Goal: Task Accomplishment & Management: Use online tool/utility

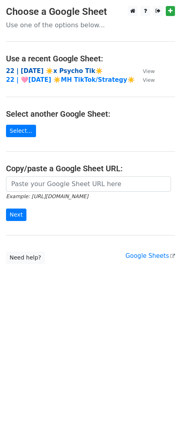
click at [50, 71] on strong "22 | [DATE] ☀️x Psycho Tik☀️" at bounding box center [54, 70] width 97 height 7
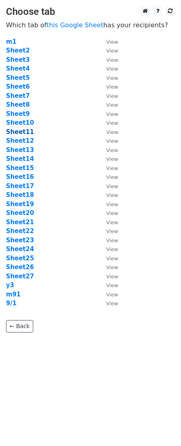
click at [20, 132] on strong "Sheet11" at bounding box center [20, 131] width 28 height 7
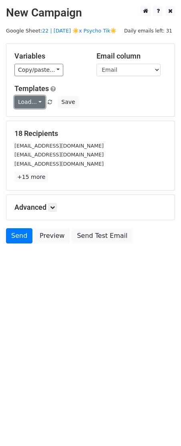
click at [34, 104] on link "Load..." at bounding box center [29, 102] width 31 height 12
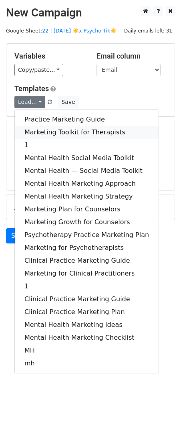
click at [51, 126] on link "Marketing Toolkit for Therapists" at bounding box center [87, 132] width 144 height 13
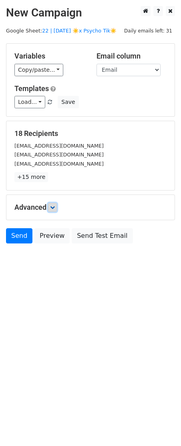
click at [55, 209] on link at bounding box center [52, 207] width 9 height 9
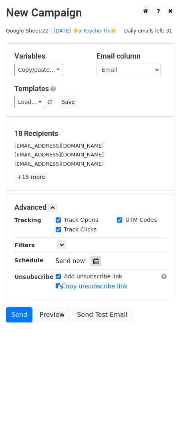
click at [93, 260] on icon at bounding box center [95, 261] width 5 height 6
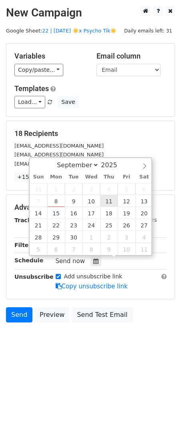
type input "2025-09-11 12:00"
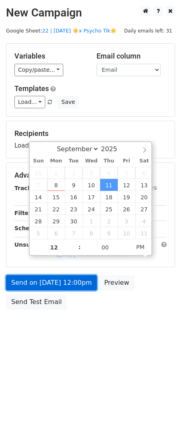
click at [63, 284] on link "Send on Sep 11 at 12:00pm" at bounding box center [51, 282] width 91 height 15
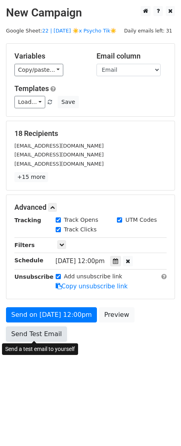
click at [41, 333] on link "Send Test Email" at bounding box center [36, 334] width 61 height 15
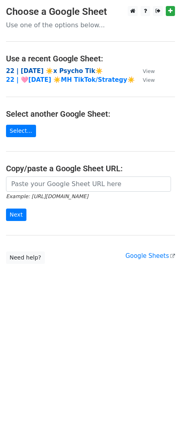
click at [50, 73] on strong "22 | [DATE] ☀️x Psycho Tik☀️" at bounding box center [54, 70] width 97 height 7
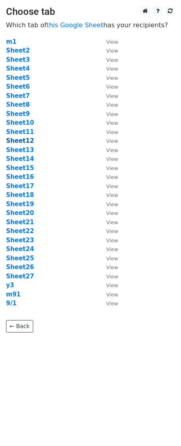
click at [22, 139] on strong "Sheet12" at bounding box center [20, 140] width 28 height 7
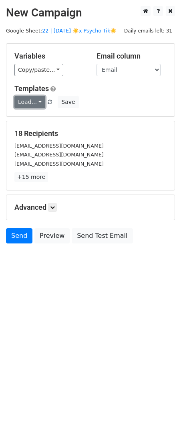
click at [30, 102] on link "Load..." at bounding box center [29, 102] width 31 height 12
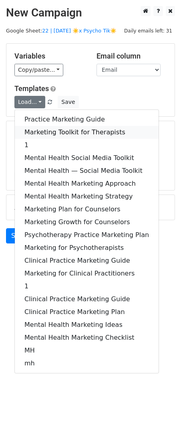
click at [34, 132] on link "Marketing Toolkit for Therapists" at bounding box center [87, 132] width 144 height 13
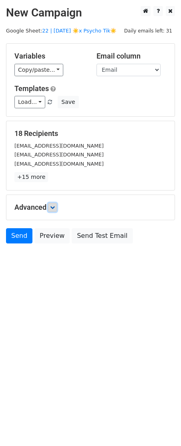
click at [52, 206] on icon at bounding box center [52, 207] width 5 height 5
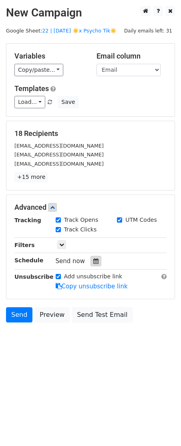
click at [93, 258] on icon at bounding box center [95, 261] width 5 height 6
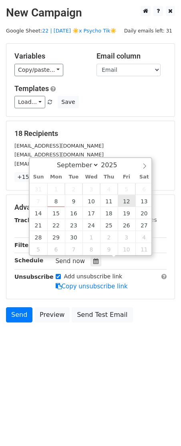
type input "2025-09-12 12:00"
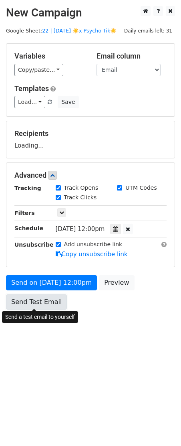
click at [50, 302] on link "Send Test Email" at bounding box center [36, 301] width 61 height 15
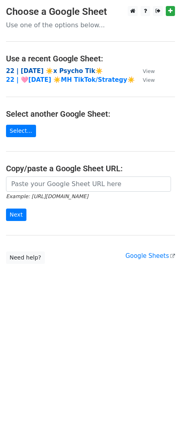
click at [50, 72] on strong "22 | [DATE] ☀️x Psycho Tik☀️" at bounding box center [54, 70] width 97 height 7
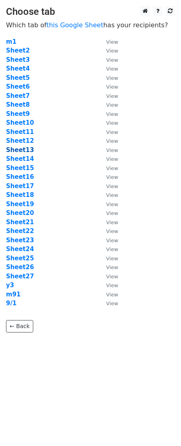
click at [20, 151] on strong "Sheet13" at bounding box center [20, 149] width 28 height 7
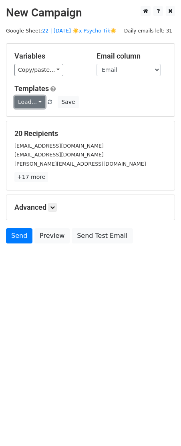
click at [29, 106] on link "Load..." at bounding box center [29, 102] width 31 height 12
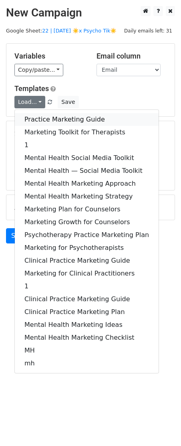
click at [32, 117] on link "Practice Marketing Guide" at bounding box center [87, 119] width 144 height 13
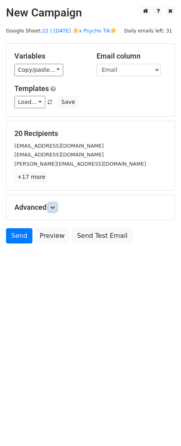
click at [55, 207] on icon at bounding box center [52, 207] width 5 height 5
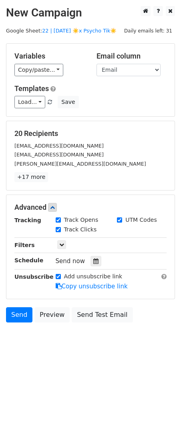
click at [91, 254] on div "Tracking Track Opens UTM Codes Track Clicks Filters Only include spreadsheet ro…" at bounding box center [90, 253] width 152 height 75
click at [93, 259] on icon at bounding box center [95, 261] width 5 height 6
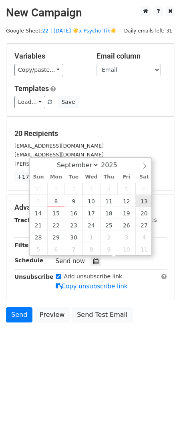
type input "[DATE] 12:00"
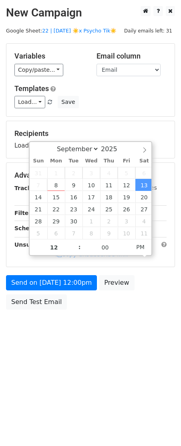
click at [64, 305] on div "Send on [DATE] 12:00pm Preview Send Test Email" at bounding box center [90, 294] width 181 height 39
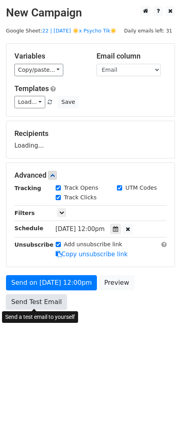
click at [50, 305] on link "Send Test Email" at bounding box center [36, 301] width 61 height 15
